Goal: Task Accomplishment & Management: Manage account settings

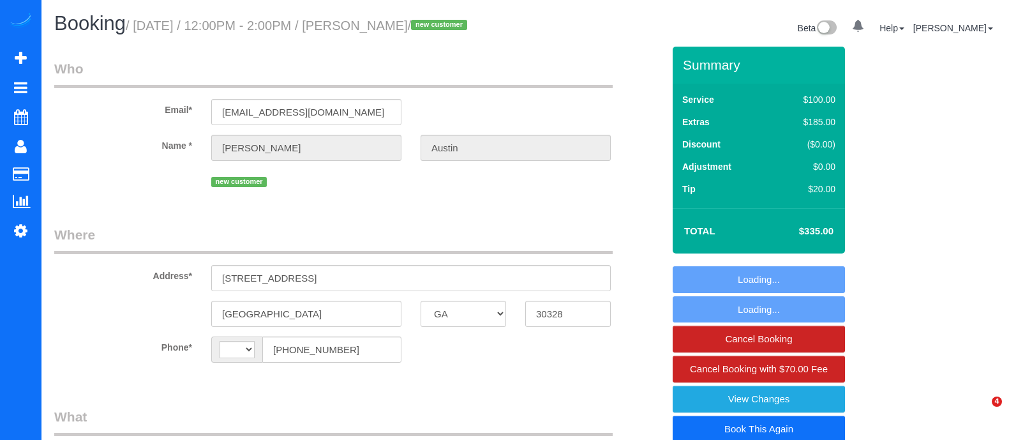
select select "GA"
select select "number:2"
select select "number:6"
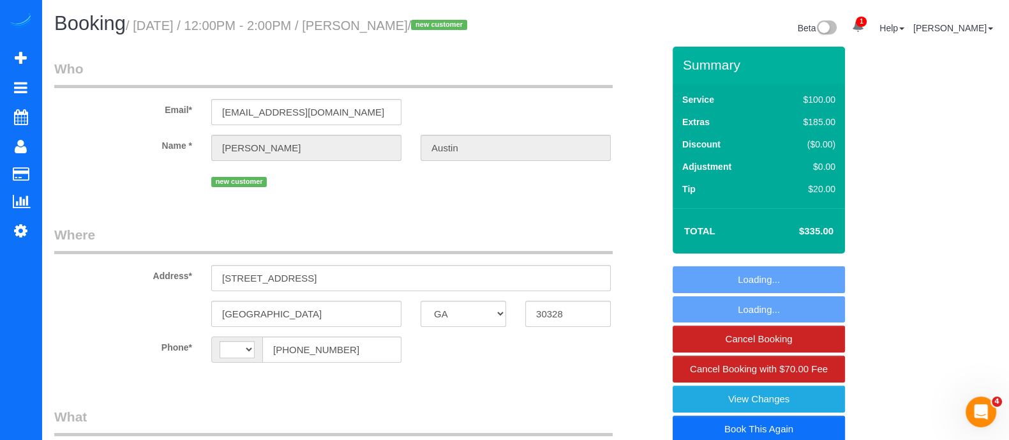
select select "string:[GEOGRAPHIC_DATA]"
select select "spot1"
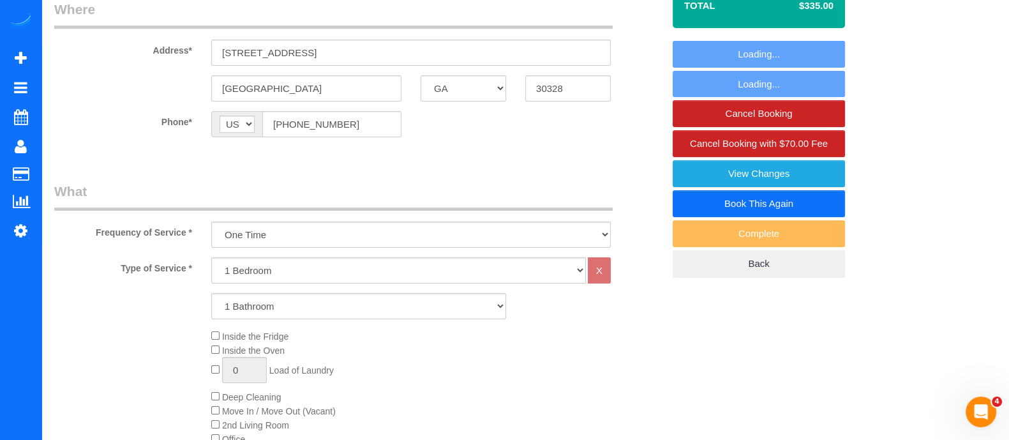
select select "object:771"
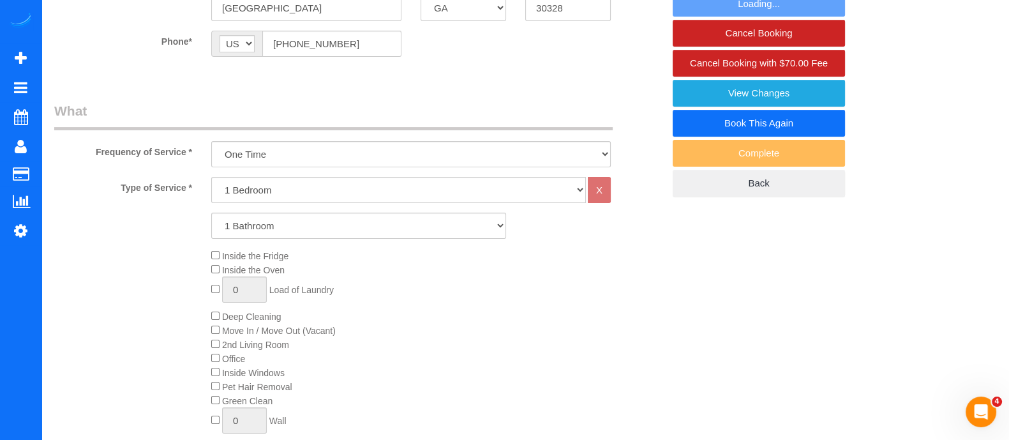
scroll to position [308, 0]
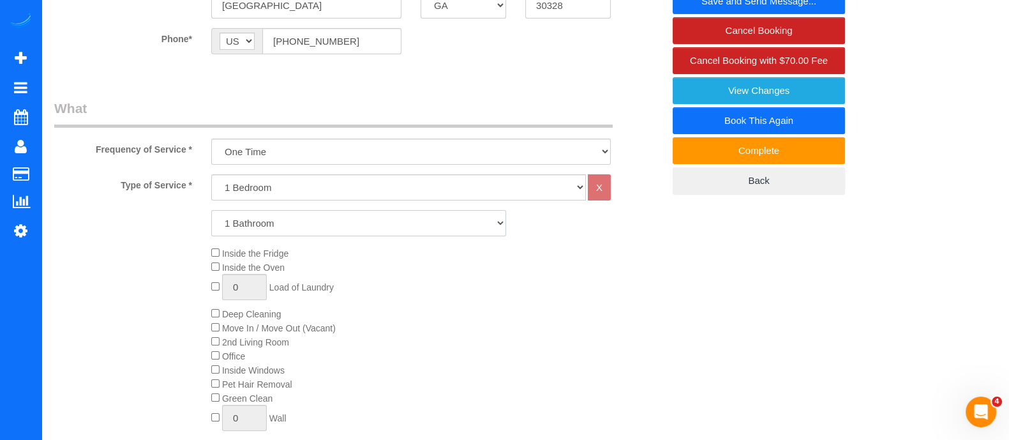
drag, startPoint x: 353, startPoint y: 218, endPoint x: 300, endPoint y: 263, distance: 69.3
click at [300, 263] on div "Type of Service * 1 Bedroom 2 Bedrooms 3 Bedrooms 4 Bedrooms 5 Bedrooms 6 Bedro…" at bounding box center [358, 318] width 609 height 288
select select "2"
click at [211, 210] on select "1 Bathroom 2 Bathrooms 3 Bathrooms 4 Bathrooms 5 Bathrooms 6 Bathrooms" at bounding box center [358, 223] width 295 height 26
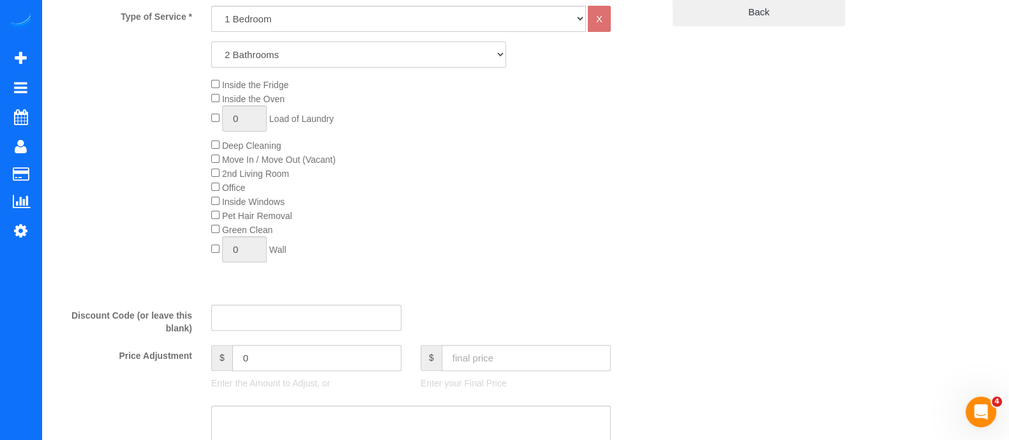
scroll to position [0, 0]
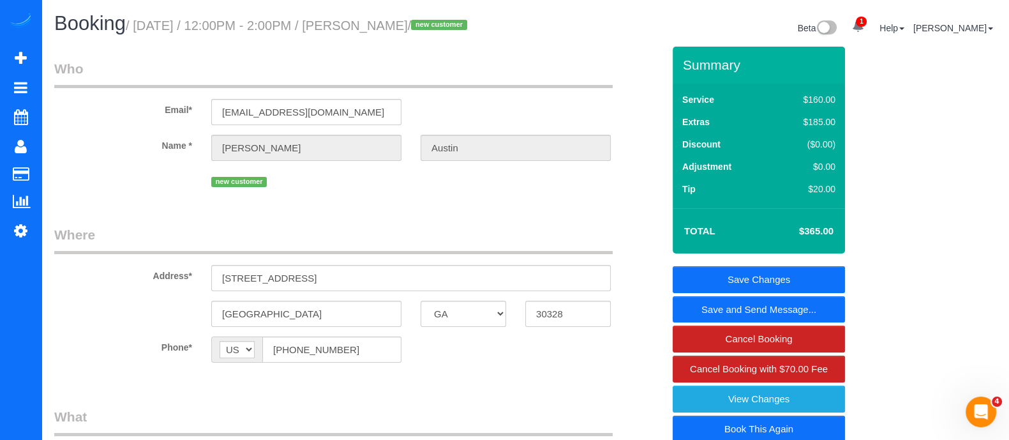
click at [785, 269] on link "Save Changes" at bounding box center [759, 279] width 172 height 27
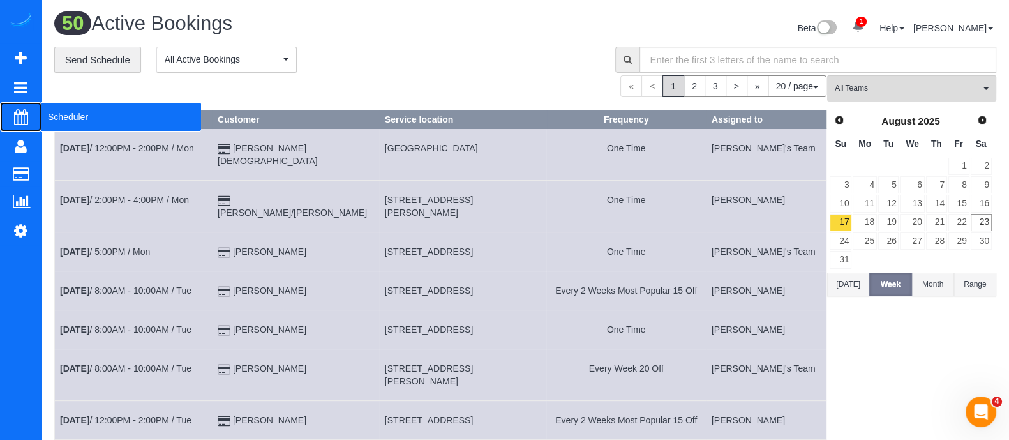
click at [93, 124] on span "Scheduler" at bounding box center [121, 116] width 160 height 29
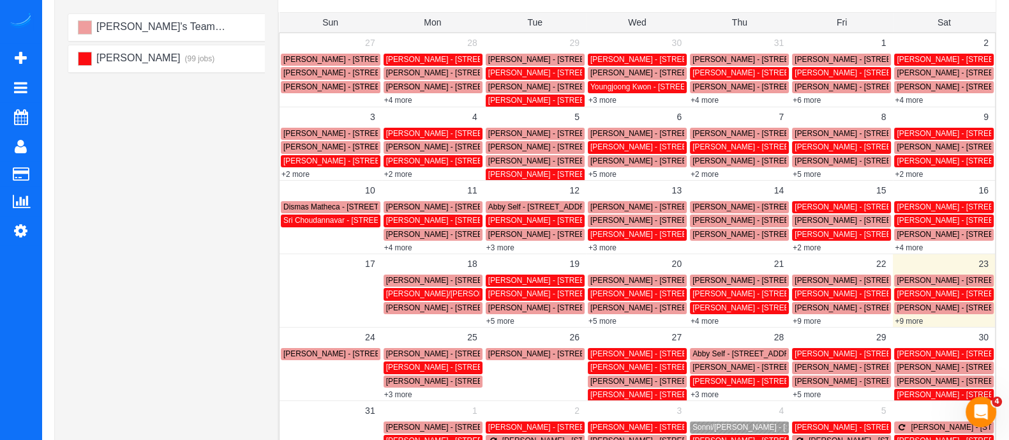
scroll to position [139, 0]
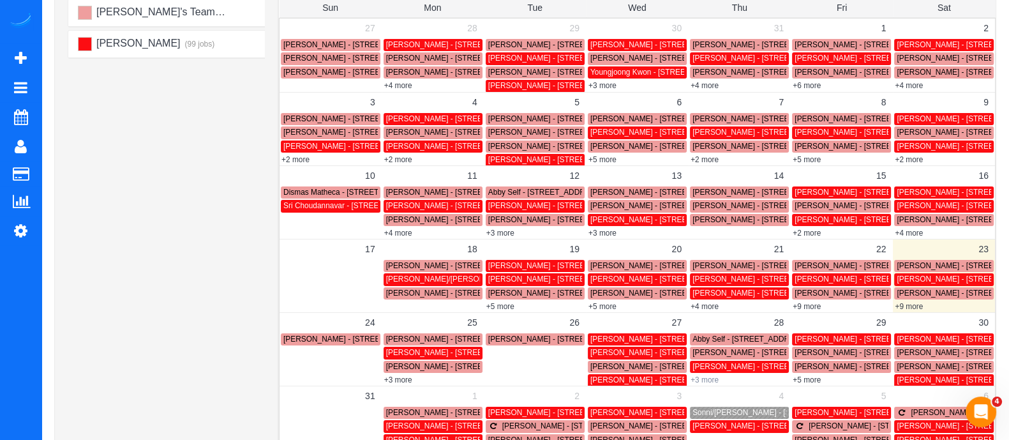
click at [713, 375] on link "+3 more" at bounding box center [704, 379] width 28 height 9
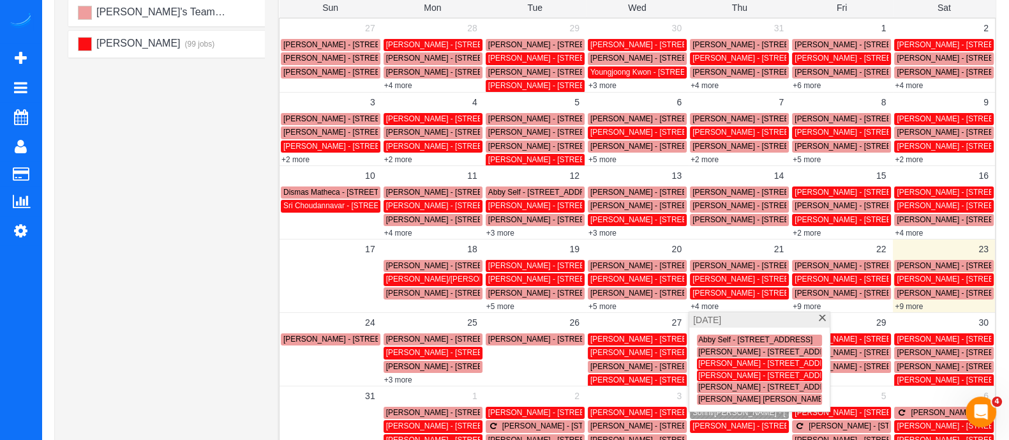
click at [820, 319] on span at bounding box center [822, 319] width 10 height 8
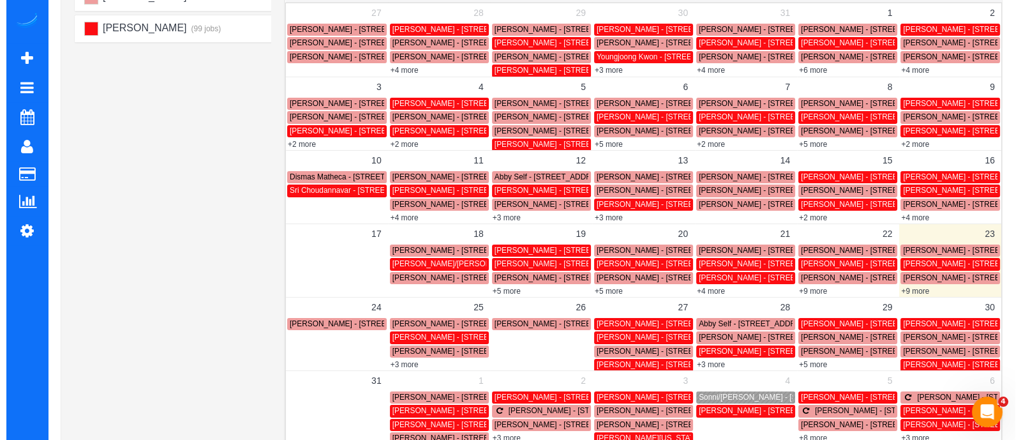
scroll to position [236, 0]
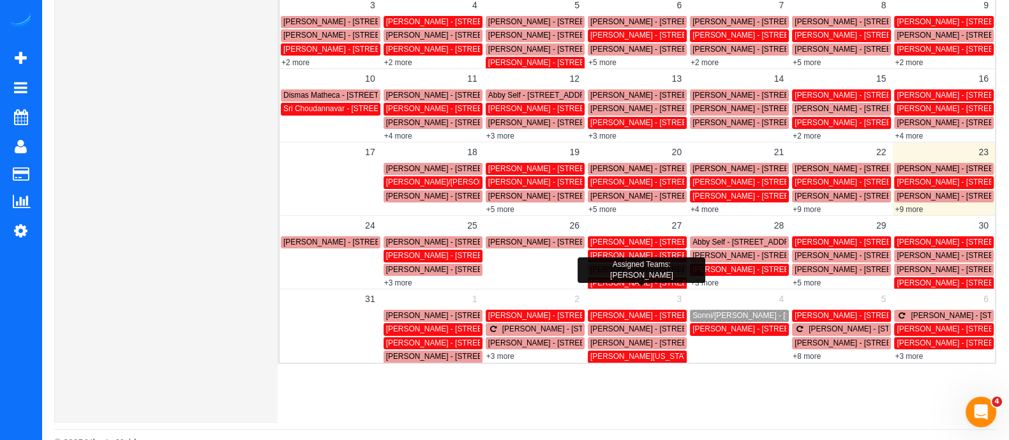
click at [621, 285] on span "[PERSON_NAME] - [STREET_ADDRESS]" at bounding box center [662, 282] width 144 height 9
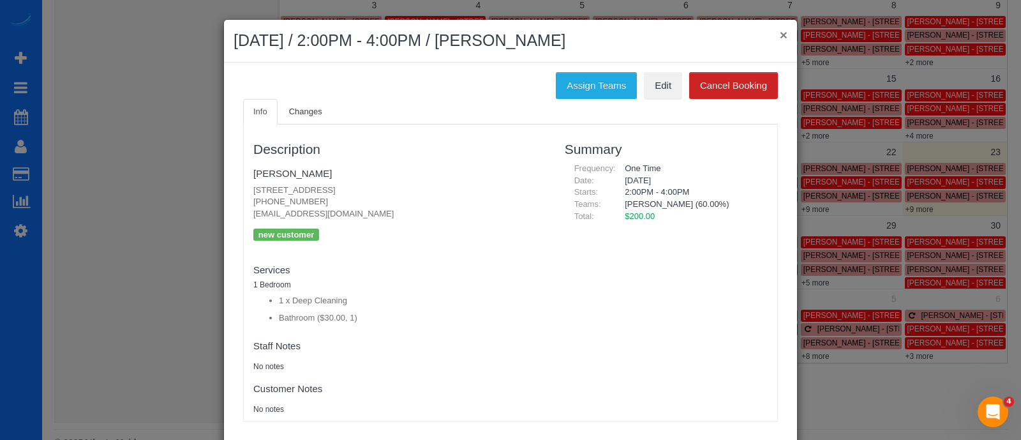
click at [781, 33] on button "×" at bounding box center [784, 34] width 8 height 13
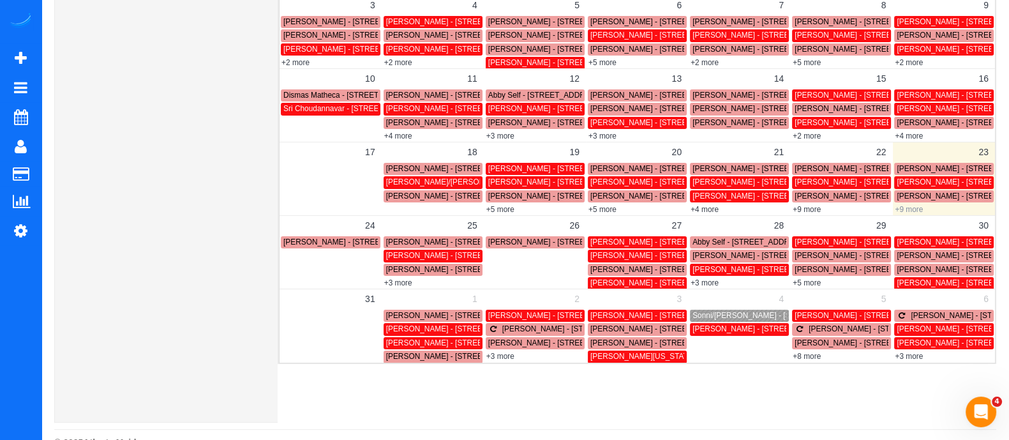
click at [914, 205] on link "+9 more" at bounding box center [909, 209] width 28 height 9
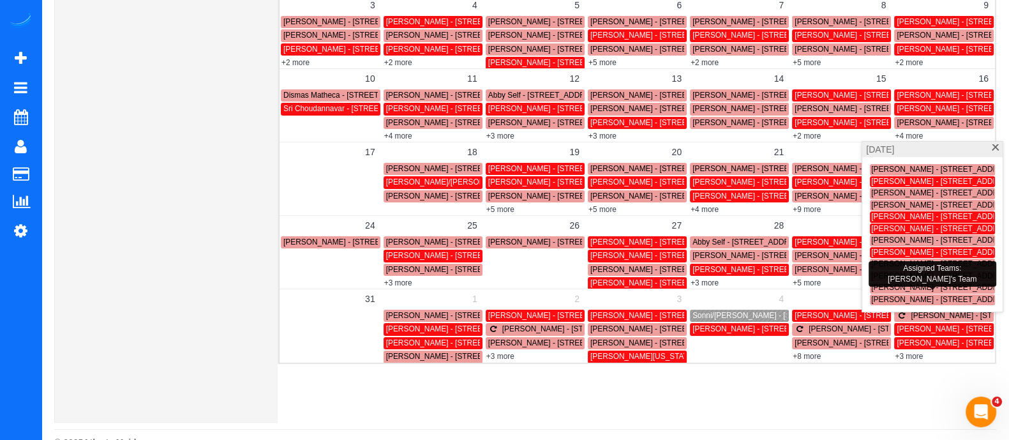
click at [896, 301] on span "[PERSON_NAME] - [STREET_ADDRESS]" at bounding box center [943, 299] width 144 height 9
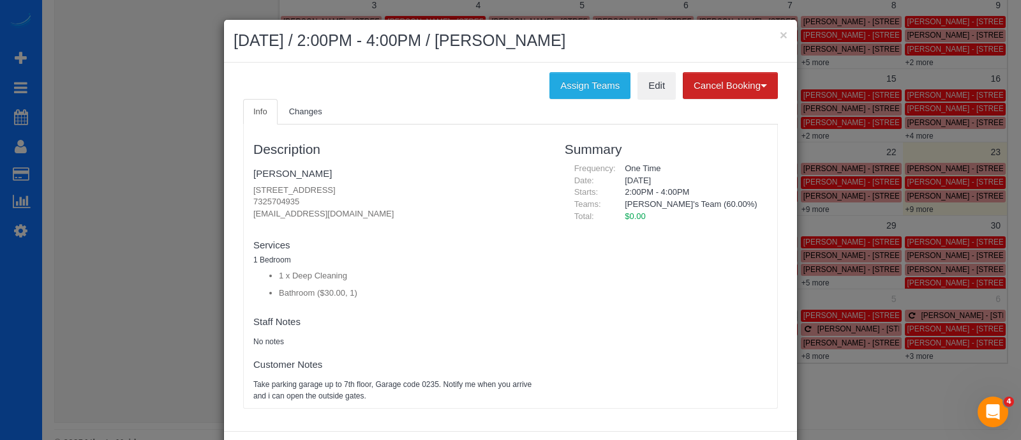
drag, startPoint x: 299, startPoint y: 200, endPoint x: 220, endPoint y: 183, distance: 81.0
click at [224, 183] on div "Assign Teams Edit Cancel Booking Without Fee With $70.00 Fee Info Changes Descr…" at bounding box center [510, 247] width 573 height 368
copy p "[STREET_ADDRESS] 7325704935"
click at [380, 237] on fieldset "Services 1 Bedroom 1 x Deep Cleaning Bathroom ($30.00, 1) Paid Teams" at bounding box center [399, 270] width 292 height 70
click at [348, 399] on pre "Take parking garage up to 7th floor, Garage code 0235. Notify me when you arriv…" at bounding box center [399, 390] width 292 height 22
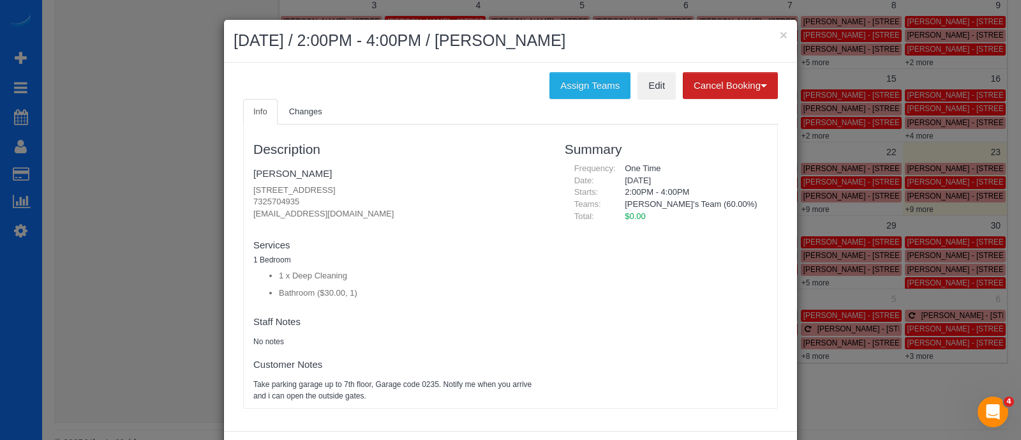
click at [348, 399] on pre "Take parking garage up to 7th floor, Garage code 0235. Notify me when you arriv…" at bounding box center [399, 390] width 292 height 22
drag, startPoint x: 246, startPoint y: 200, endPoint x: 297, endPoint y: 203, distance: 51.7
click at [297, 203] on div "Description [PERSON_NAME] [STREET_ADDRESS] 7325704935 [EMAIL_ADDRESS][DOMAIN_NA…" at bounding box center [399, 266] width 311 height 271
copy p "7325704935"
